Goal: Task Accomplishment & Management: Use online tool/utility

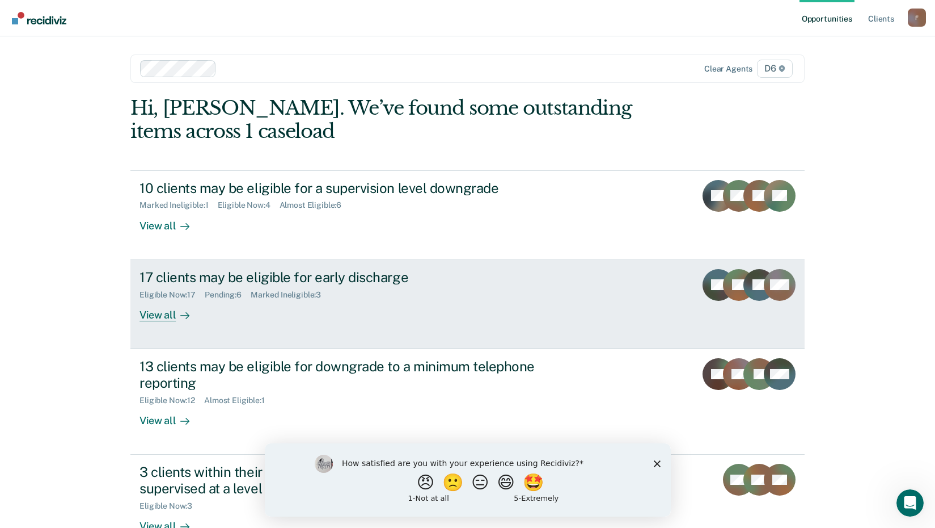
click at [372, 281] on div "17 clients may be eligible for early discharge" at bounding box center [339, 277] width 398 height 16
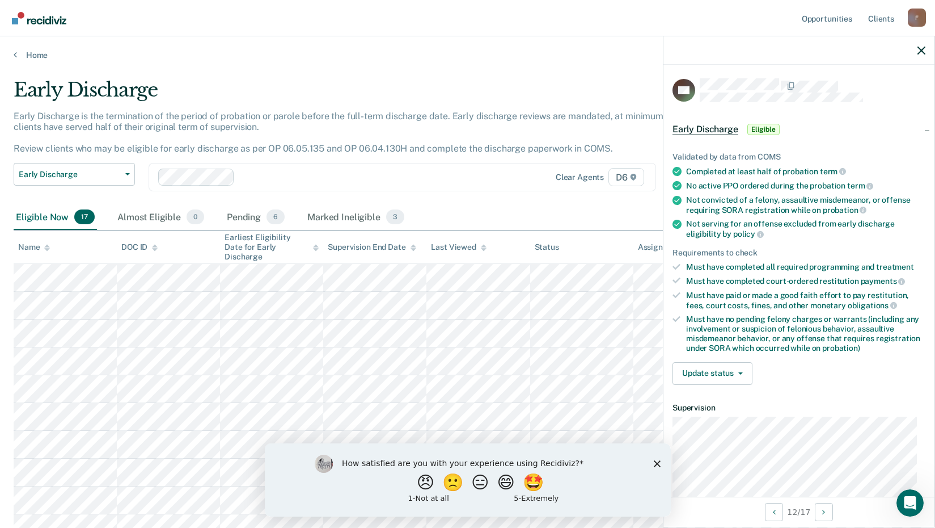
click at [920, 56] on div at bounding box center [799, 50] width 271 height 28
click at [921, 52] on icon "button" at bounding box center [922, 51] width 8 height 8
